Goal: Communication & Community: Answer question/provide support

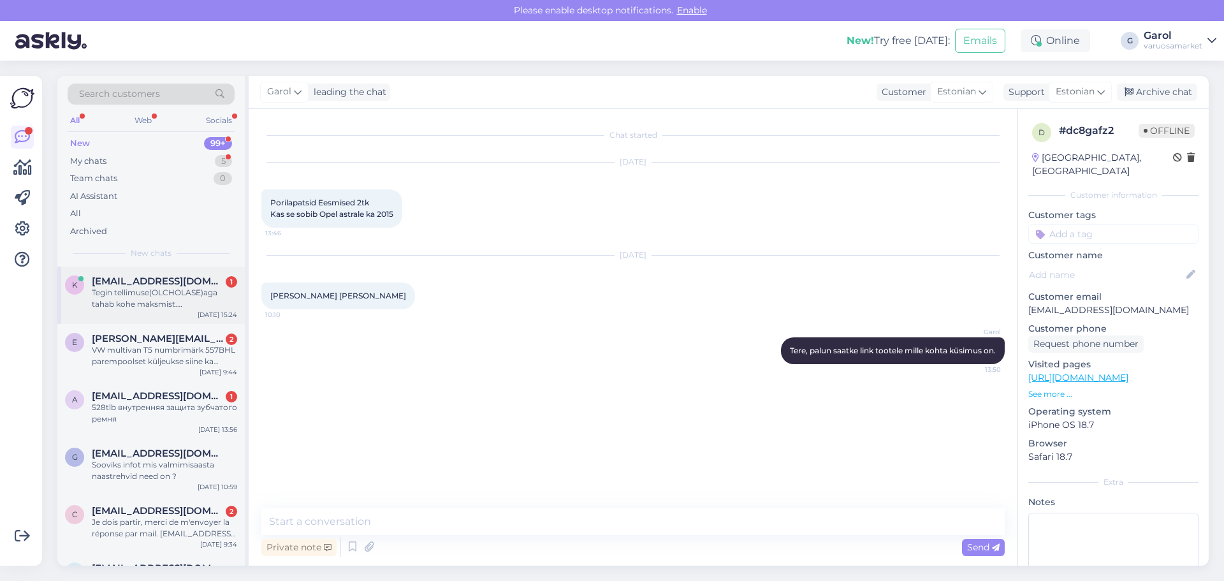
click at [173, 295] on div "Tegin tellimuse(OLCHOLASE)aga tahab kohe maksmist.[PERSON_NAME] saa enne homset…" at bounding box center [164, 298] width 145 height 23
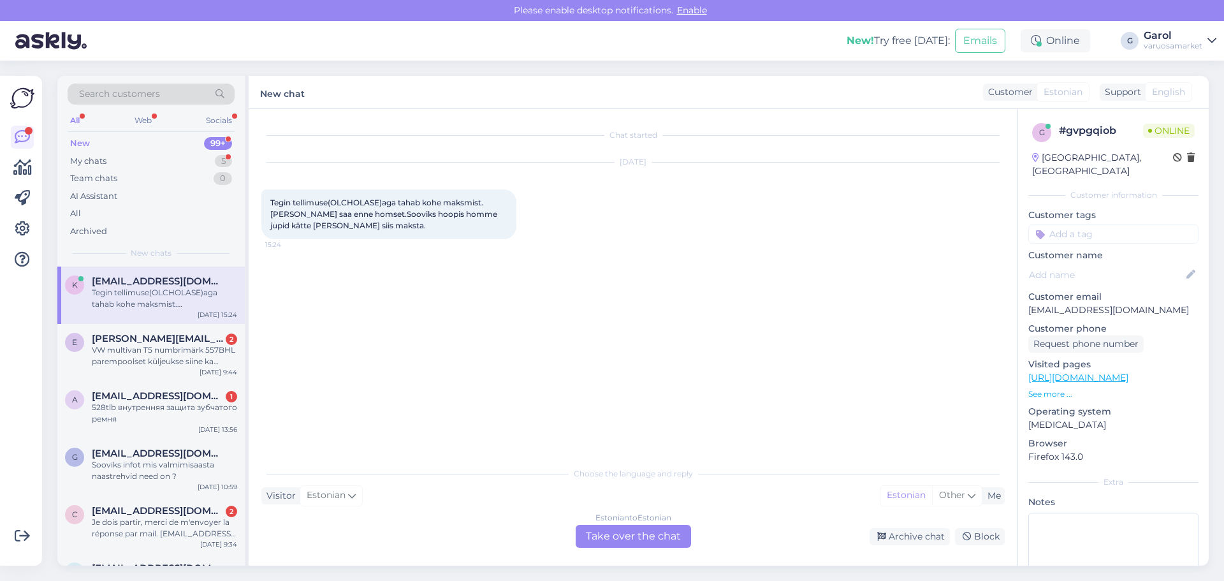
click at [634, 542] on div "Estonian to Estonian Take over the chat" at bounding box center [633, 536] width 115 height 23
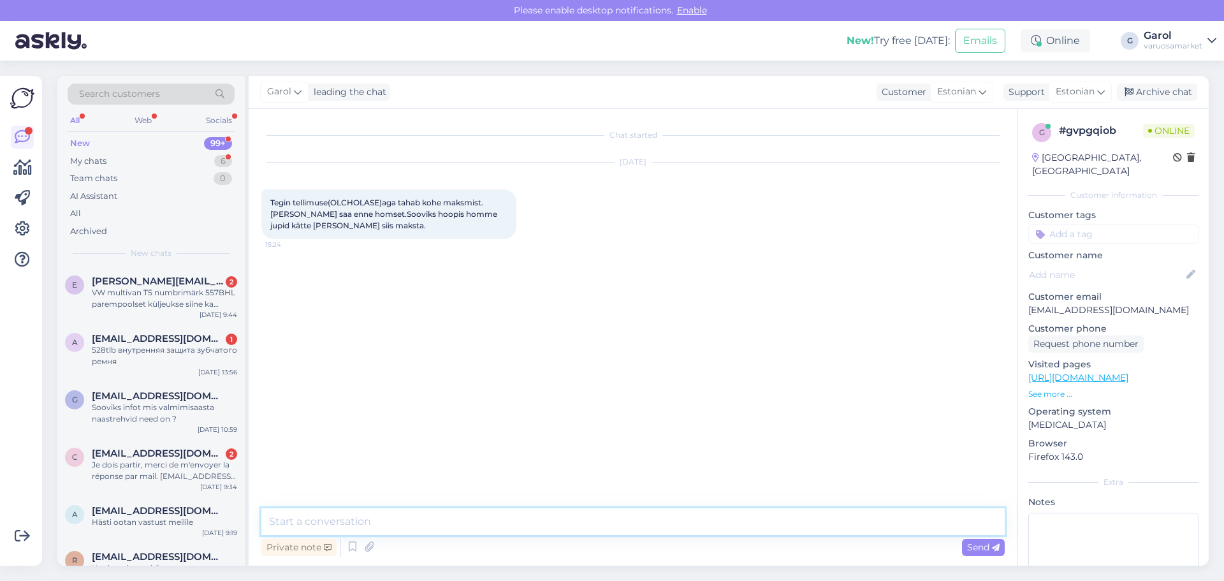
click at [617, 523] on textarea at bounding box center [632, 521] width 743 height 27
type textarea "Tere, saab ikka. Tühistan epoe tellimuse ära [PERSON_NAME] programmi kaudu tell…"
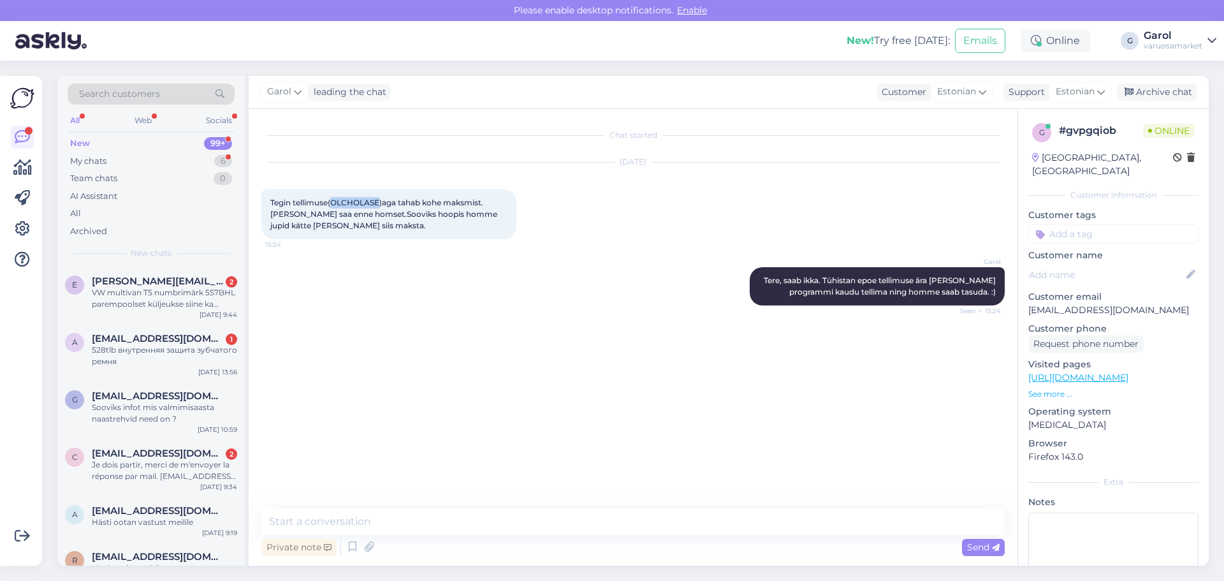
drag, startPoint x: 333, startPoint y: 201, endPoint x: 380, endPoint y: 200, distance: 47.2
click at [380, 200] on span "Tegin tellimuse(OLCHOLASE)aga tahab kohe maksmist.[PERSON_NAME] saa enne homset…" at bounding box center [384, 214] width 229 height 33
copy span "OLCHOLASE"
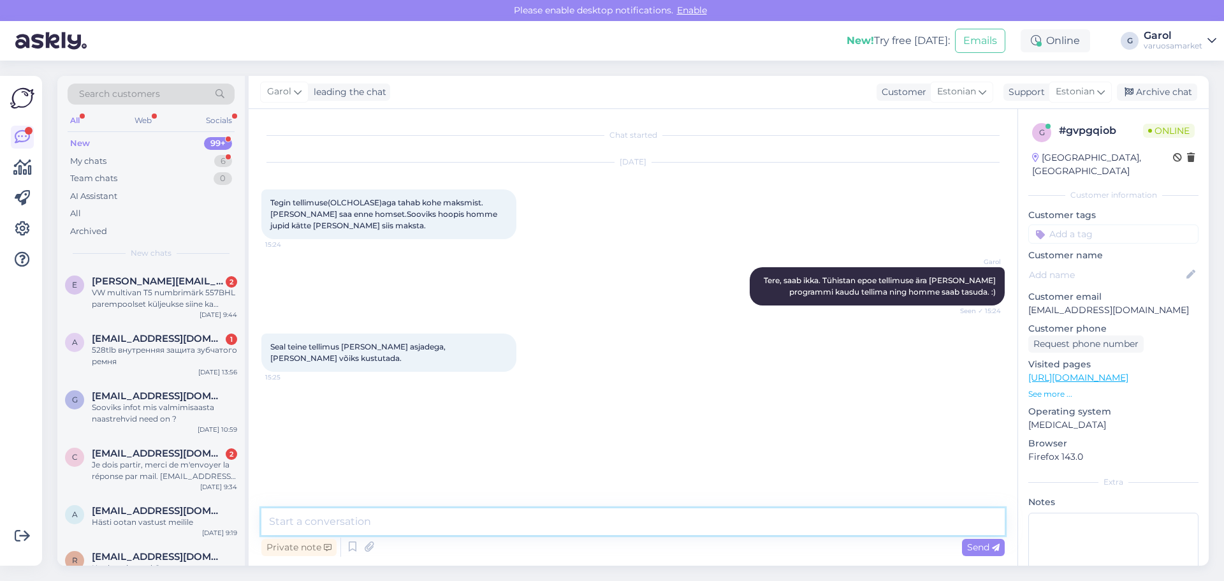
click at [426, 524] on textarea at bounding box center [632, 521] width 743 height 27
type textarea "Just, teen nii."
click at [394, 518] on textarea at bounding box center [632, 521] width 743 height 27
type textarea "Tahtsin just helistada Teile"
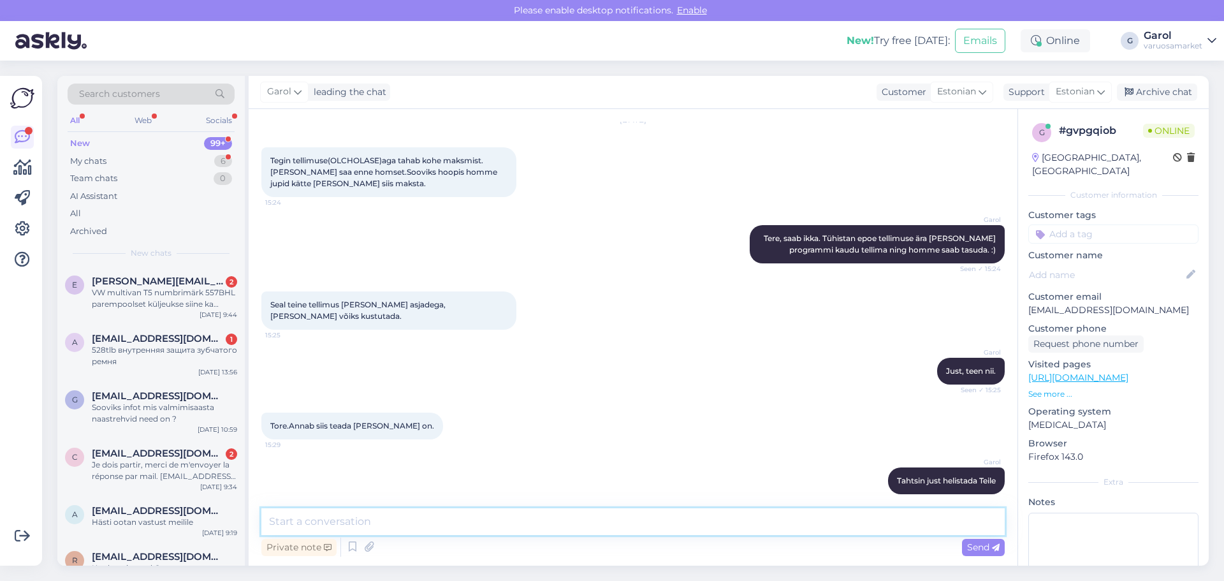
click at [609, 516] on textarea at bounding box center [632, 521] width 743 height 27
type textarea "[PERSON_NAME] veovõlli kummi komplekt ei ole hetkel saadaval."
click at [598, 526] on textarea "[PERSON_NAME] veovõlli kummi komplekt ei ole hetkel saadaval." at bounding box center [632, 521] width 743 height 27
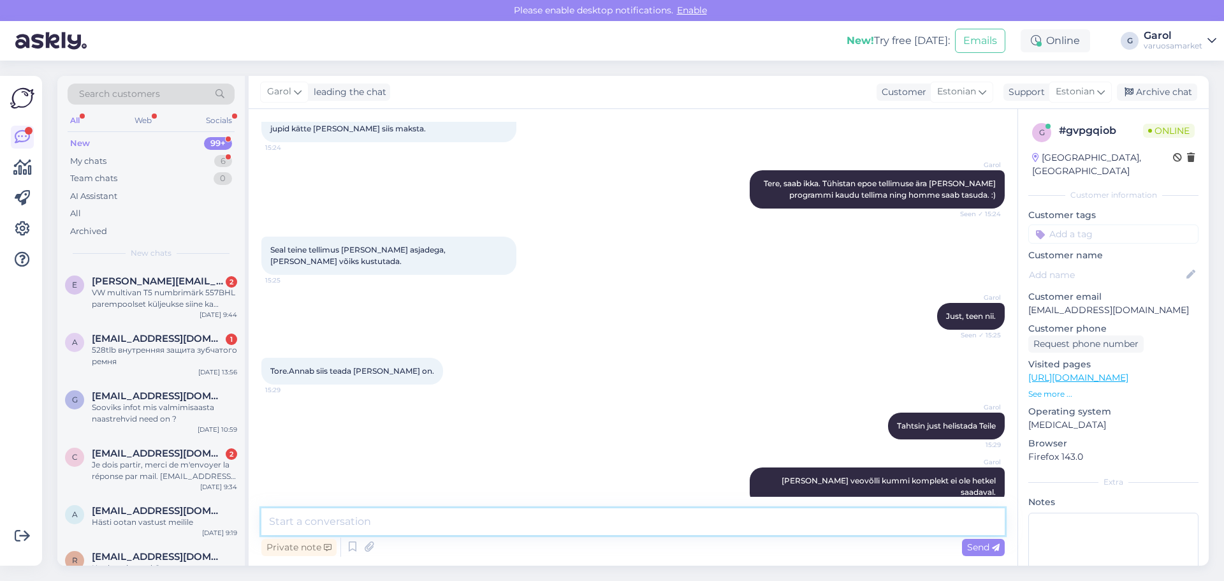
click at [771, 524] on textarea at bounding box center [632, 521] width 743 height 27
paste textarea "OBK10.001"
type textarea "OBK10.001 koodiga oli tellimuses"
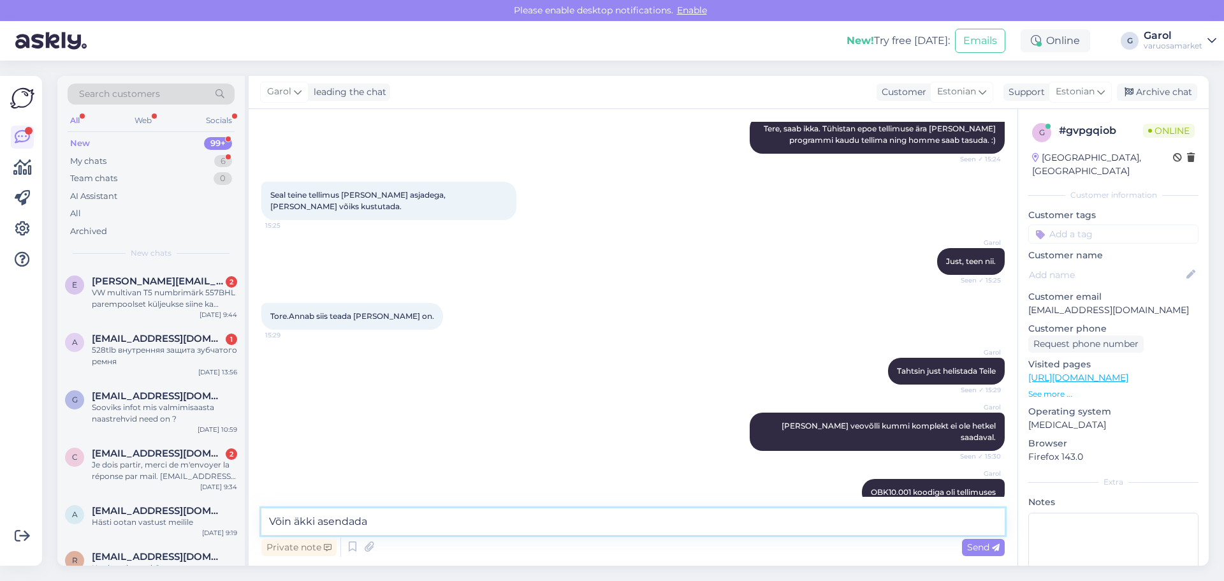
scroll to position [207, 0]
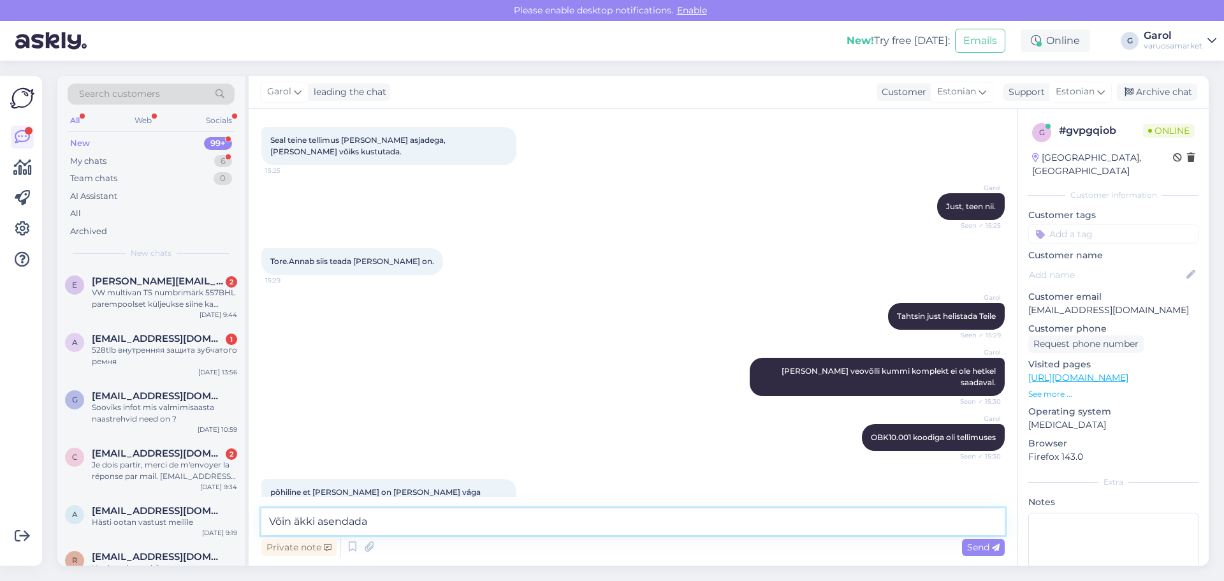
click at [389, 523] on textarea "Võin äkki asendada" at bounding box center [632, 521] width 743 height 27
type textarea "Võin äkki asendada Löbro tootja omaga"
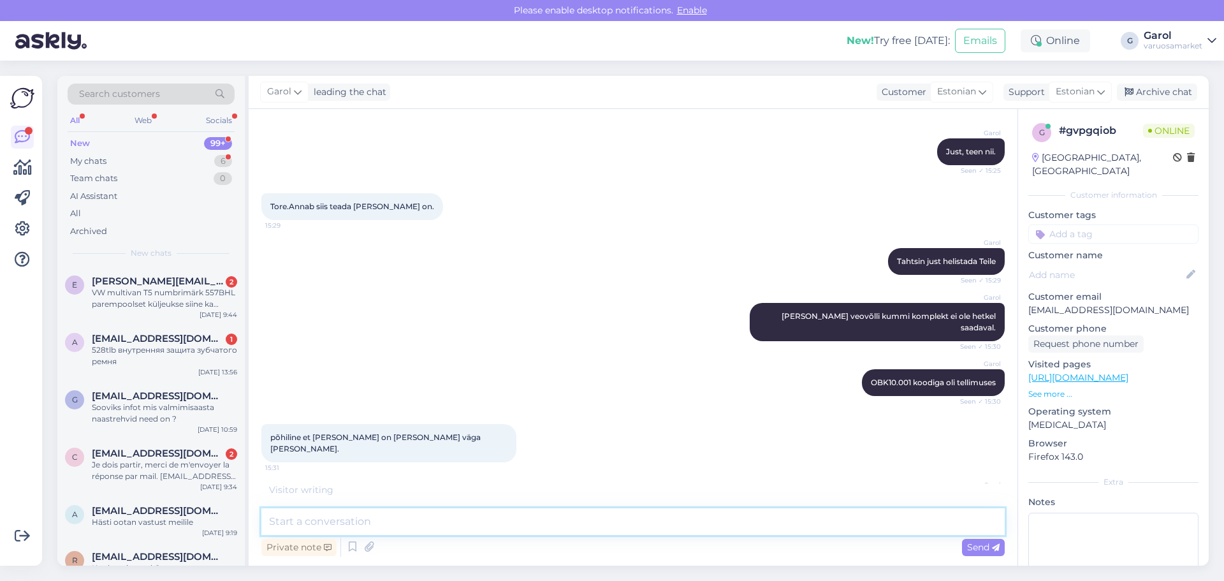
click at [619, 520] on textarea at bounding box center [632, 521] width 743 height 27
type textarea "Kellaajaliselt on oluline ka millal [PERSON_NAME] [PERSON_NAME]?"
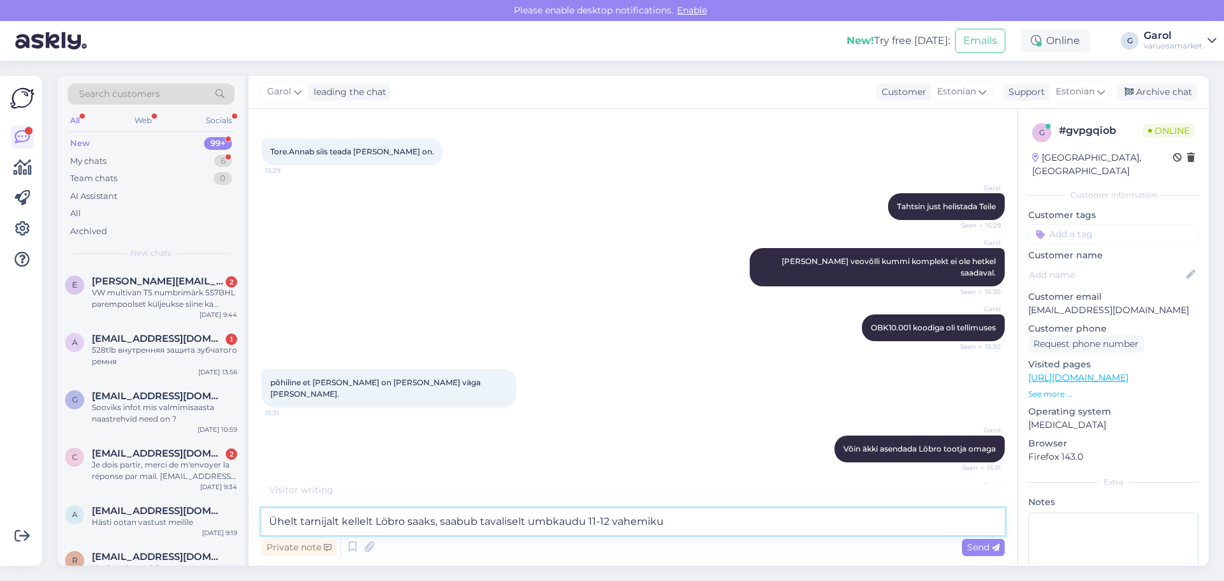
type textarea "Ühelt tarnijalt kellelt Löbro saaks, saabub tavaliselt umbkaudu 11-12 vahemikus"
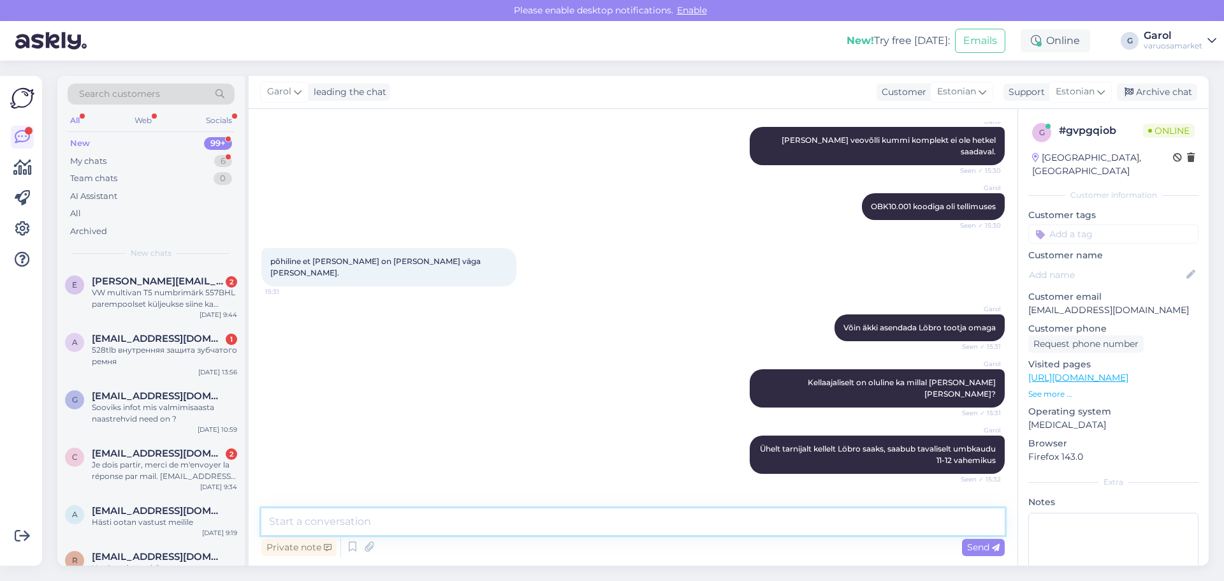
scroll to position [492, 0]
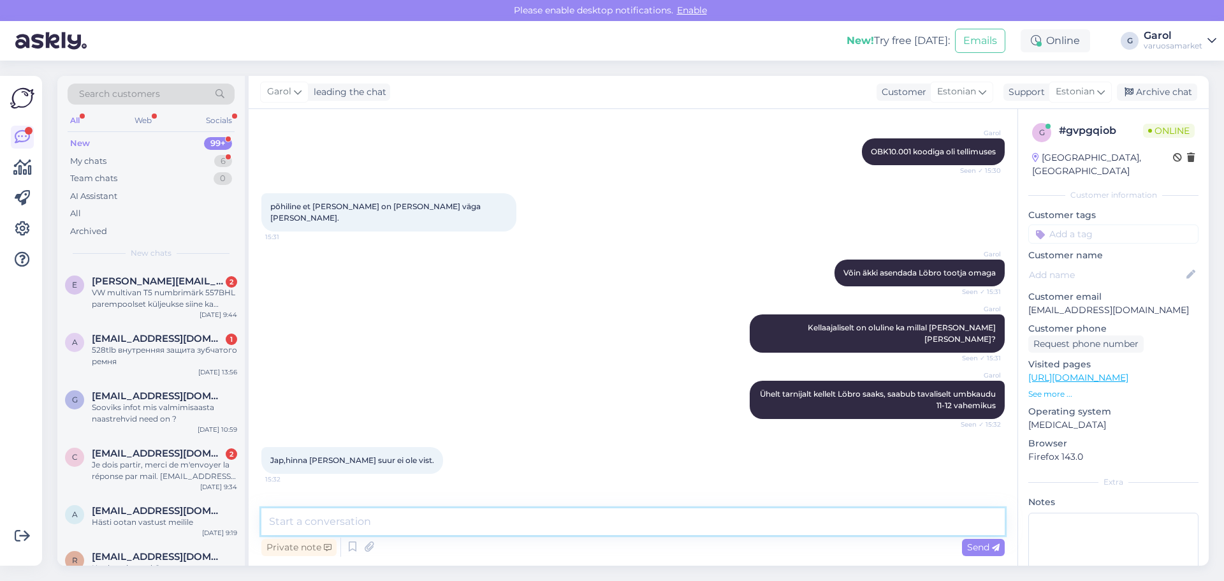
click at [406, 525] on textarea at bounding box center [632, 521] width 743 height 27
type textarea "Okei, asendatud kaitsekummiga oleks kogu komplekt 119,51"
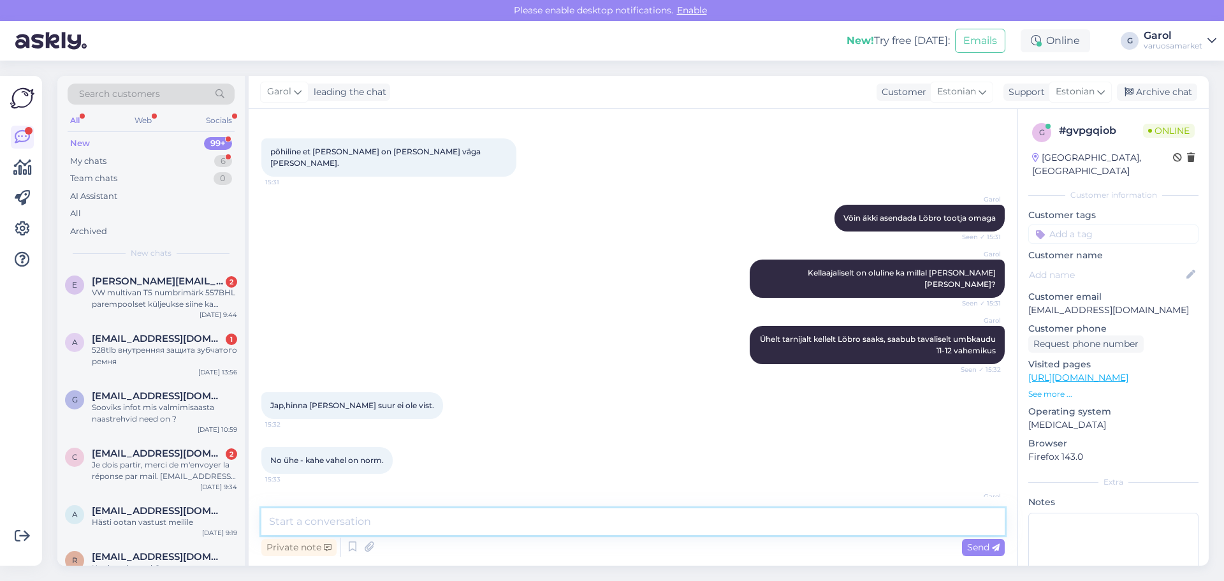
scroll to position [602, 0]
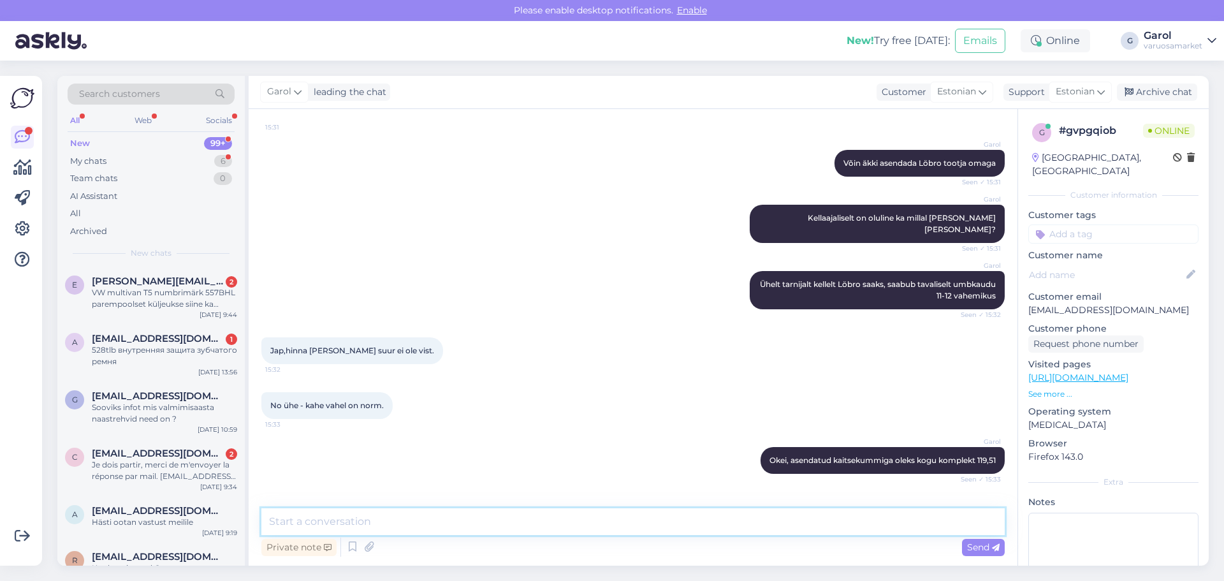
click at [439, 516] on textarea at bounding box center [632, 521] width 743 height 27
type textarea "[PERSON_NAME] tellitud, tuleb SMS [PERSON_NAME]."
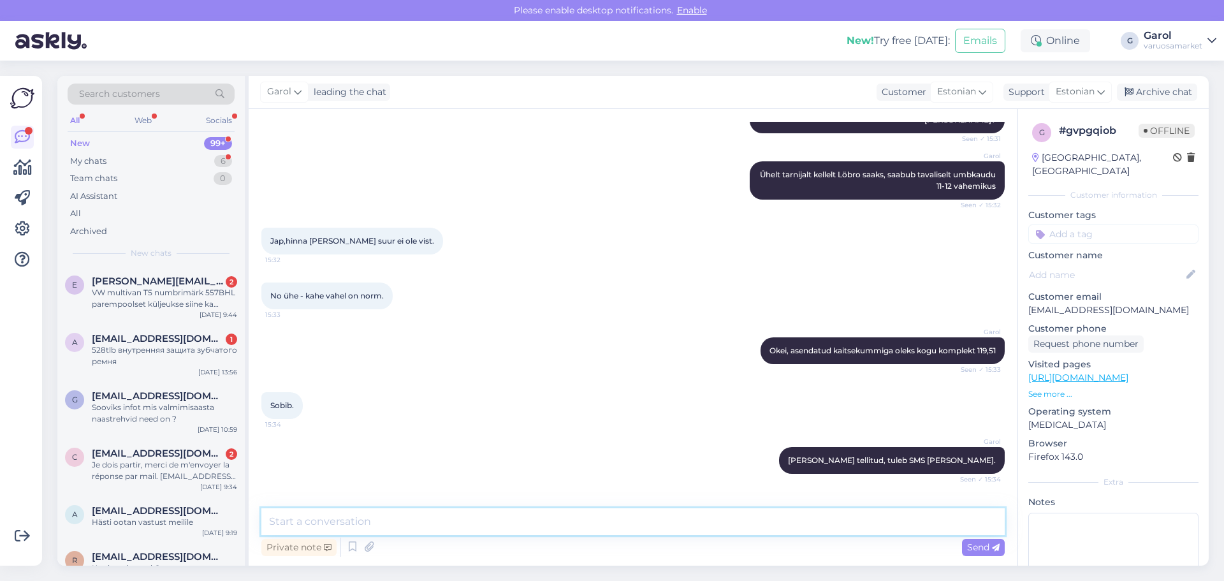
scroll to position [766, 0]
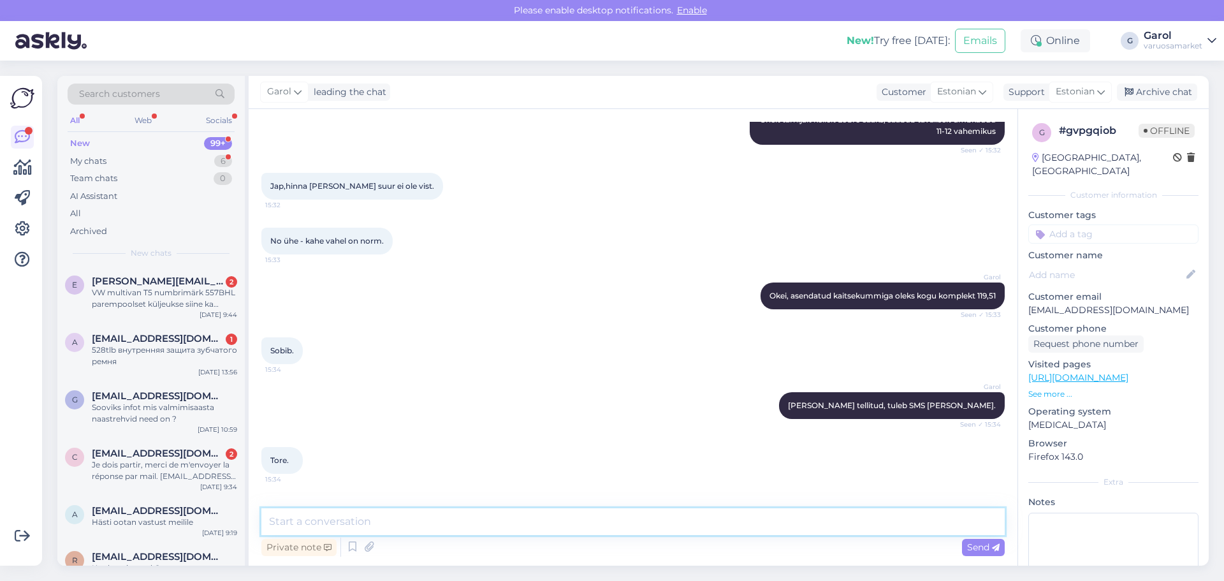
click at [508, 509] on textarea at bounding box center [632, 521] width 743 height 27
type textarea "Just"
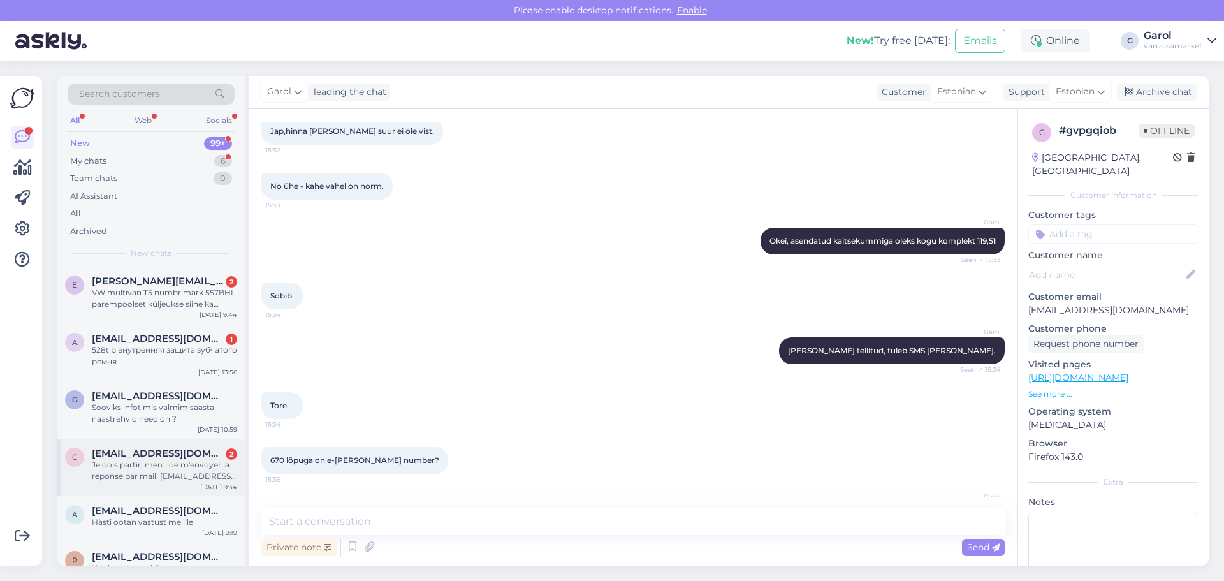
click at [152, 455] on span "[EMAIL_ADDRESS][DOMAIN_NAME]" at bounding box center [158, 453] width 133 height 11
